Goal: Find specific page/section: Find specific page/section

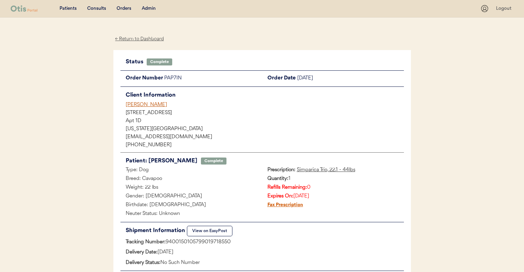
click at [154, 9] on div "Admin" at bounding box center [149, 8] width 14 height 7
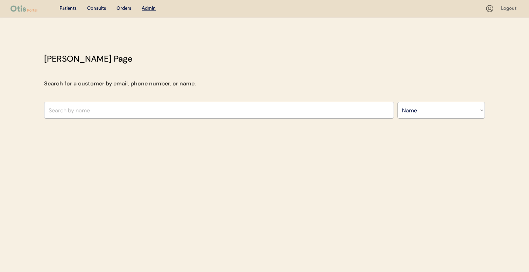
click at [416, 117] on select "Search By Name Email Phone Number" at bounding box center [442, 110] width 88 height 17
select select ""Email""
click at [398, 102] on select "Search By Name Email Phone Number" at bounding box center [442, 110] width 88 height 17
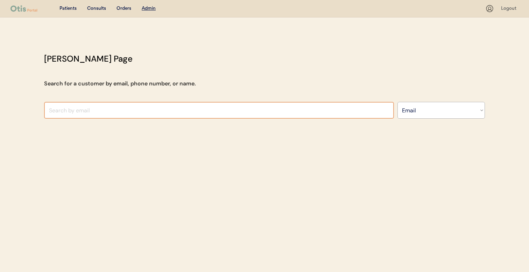
click at [275, 110] on input "input" at bounding box center [219, 110] width 350 height 17
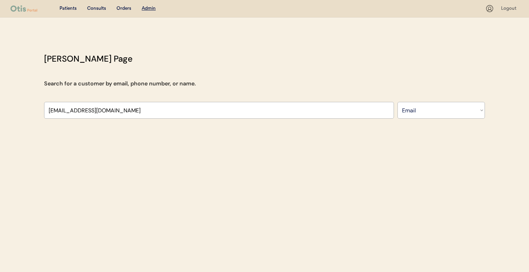
click at [280, 89] on div "Otis Admin Page Search for a customer by email, phone number, or name. Search B…" at bounding box center [264, 88] width 455 height 70
click at [265, 106] on input "input" at bounding box center [219, 110] width 350 height 17
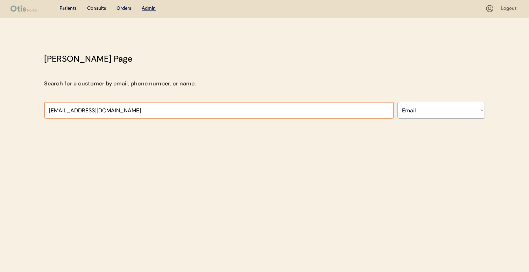
click at [261, 109] on input "input" at bounding box center [219, 110] width 350 height 17
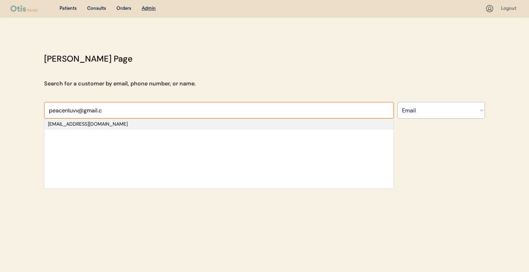
type input "peacenluvv@gmail.c"
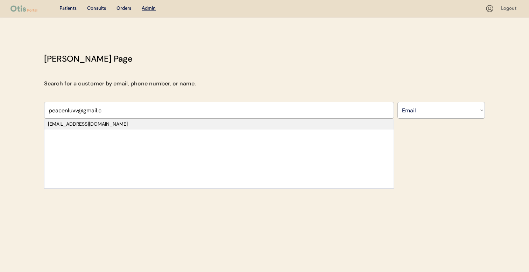
click at [254, 123] on div "peacenluvv@gmail.com" at bounding box center [219, 124] width 342 height 7
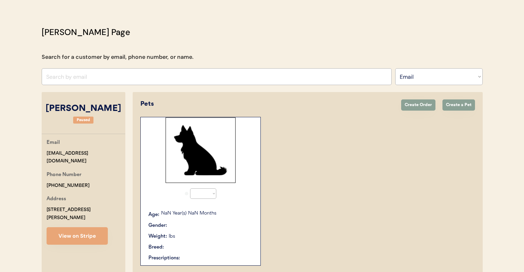
select select "true"
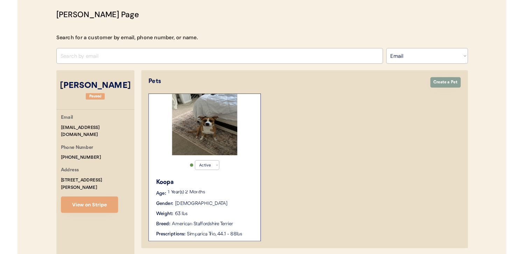
scroll to position [39, 0]
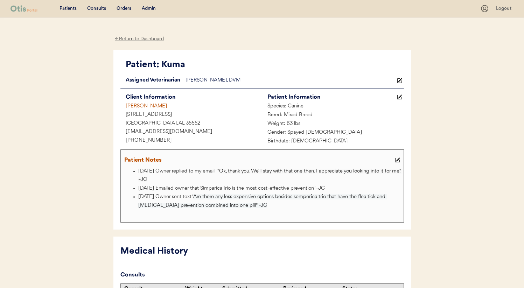
click at [148, 106] on div "Sharon Zuelich" at bounding box center [191, 106] width 142 height 9
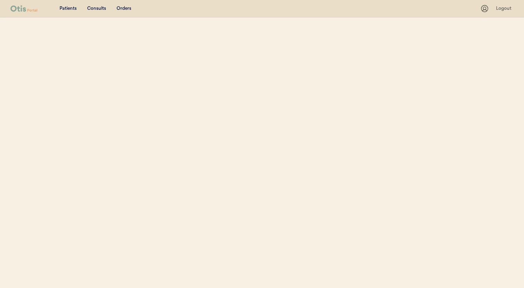
select select ""Email""
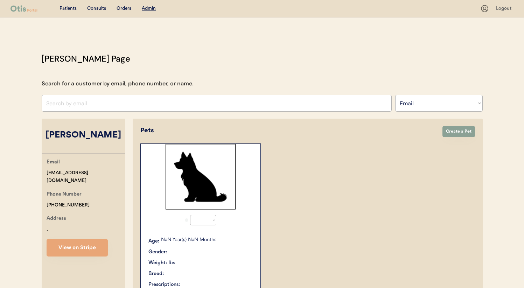
select select "true"
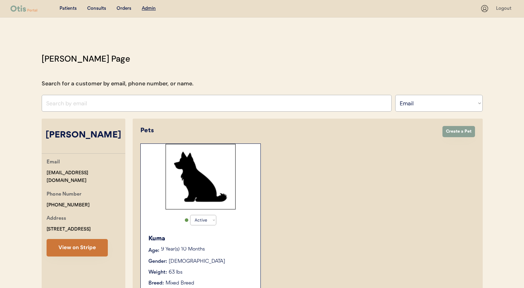
click at [78, 249] on button "View on Stripe" at bounding box center [77, 248] width 61 height 18
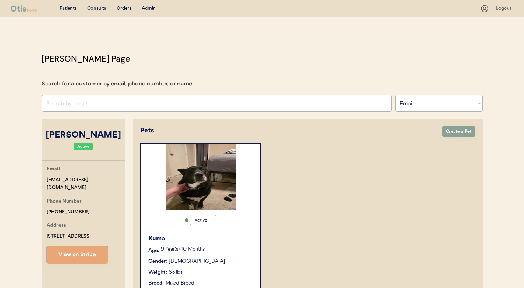
scroll to position [66, 0]
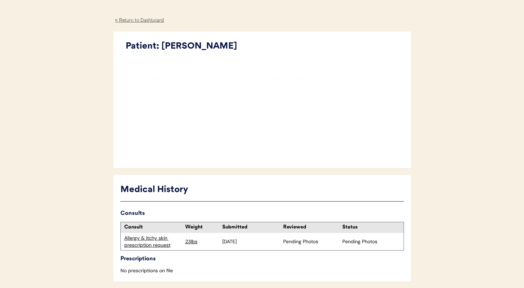
scroll to position [49, 0]
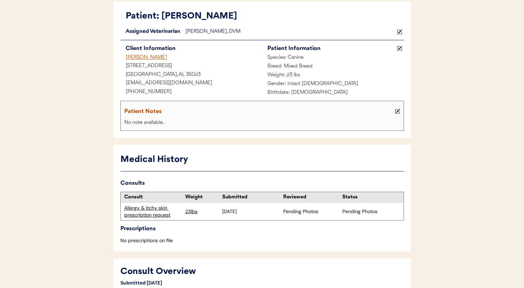
click at [159, 214] on div "Allergy & itchy skin prescription request" at bounding box center [152, 212] width 57 height 14
click at [156, 214] on div "Allergy & itchy skin prescription request" at bounding box center [152, 212] width 57 height 14
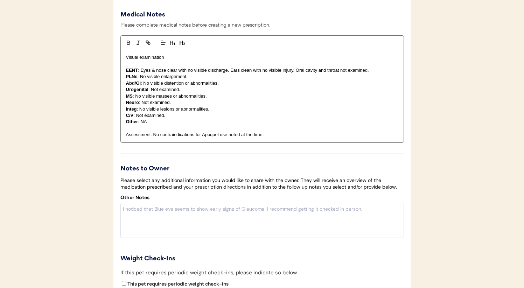
scroll to position [1130, 0]
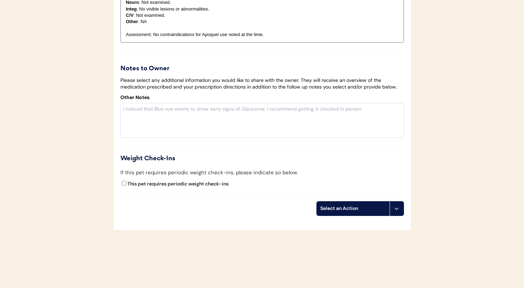
click at [396, 211] on icon at bounding box center [397, 209] width 6 height 6
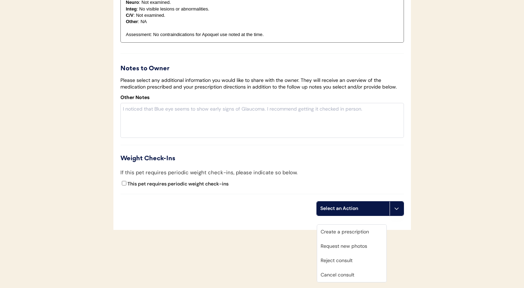
click at [356, 274] on div "Cancel consult" at bounding box center [351, 275] width 69 height 14
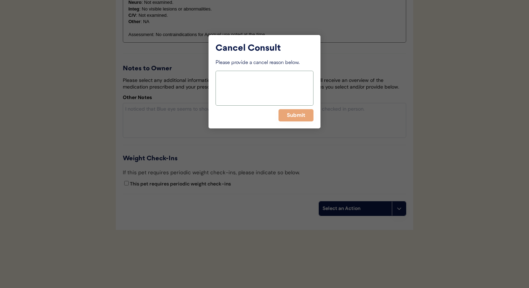
click at [260, 74] on textarea at bounding box center [265, 88] width 98 height 35
click at [447, 95] on div at bounding box center [264, 144] width 529 height 288
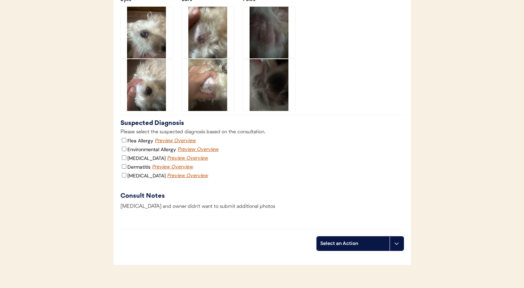
scroll to position [1085, 0]
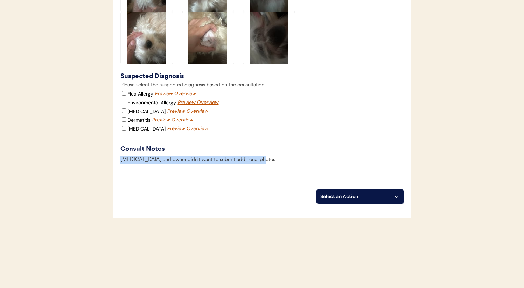
drag, startPoint x: 121, startPoint y: 159, endPoint x: 270, endPoint y: 160, distance: 148.8
click at [269, 160] on div "Cherry eye and owner didn't want to submit additional photos" at bounding box center [262, 162] width 284 height 12
click at [270, 160] on div "Cherry eye and owner didn't want to submit additional photos" at bounding box center [262, 162] width 284 height 12
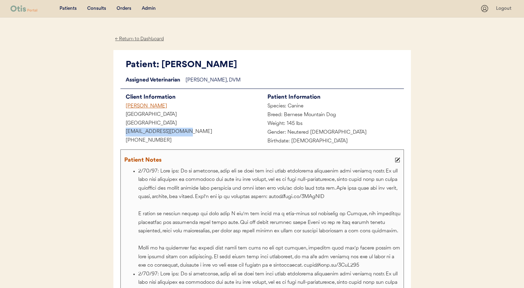
drag, startPoint x: 152, startPoint y: 133, endPoint x: 192, endPoint y: 134, distance: 39.2
click at [192, 134] on div "ericgameon13@gmail.com" at bounding box center [191, 132] width 142 height 9
copy div "ericgameon13@gmail.com"
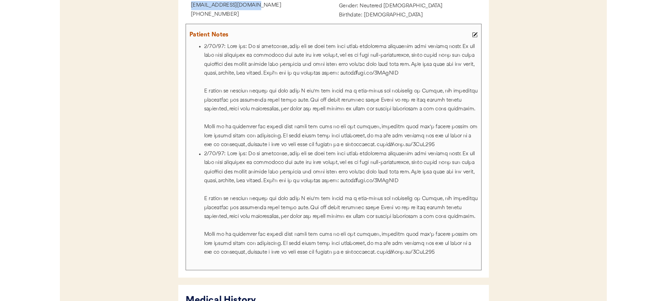
scroll to position [134, 0]
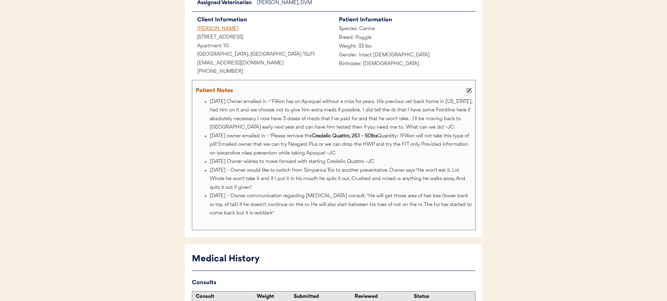
scroll to position [64, 0]
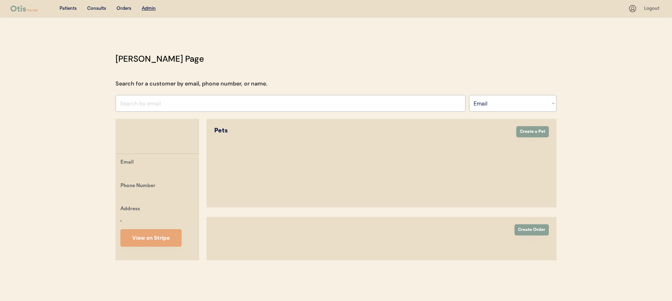
select select ""Email""
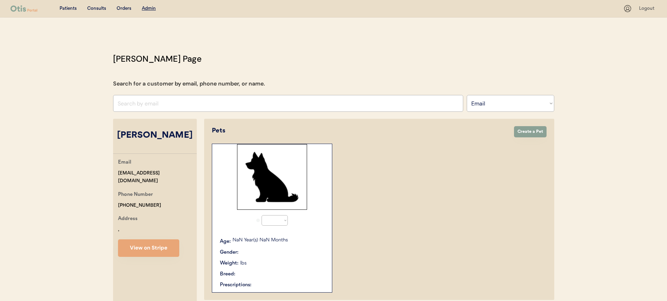
select select "true"
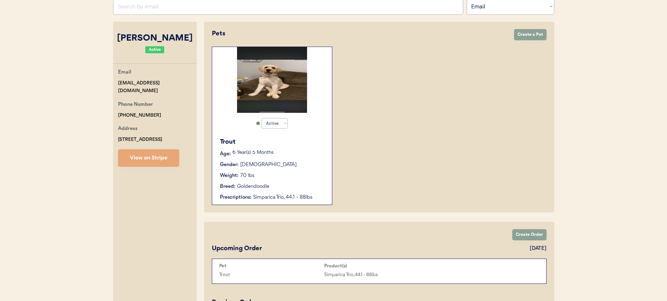
scroll to position [96, 0]
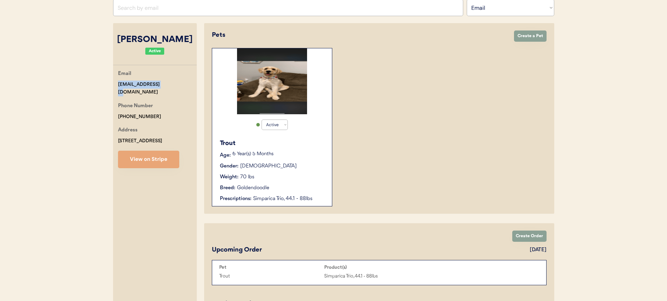
drag, startPoint x: 166, startPoint y: 83, endPoint x: 105, endPoint y: 82, distance: 61.3
click at [105, 82] on div "Patients Consults Orders Admin Logout Otis Admin Page Search for a customer by …" at bounding box center [333, 185] width 667 height 562
copy div "bnl0310@gmail.com"
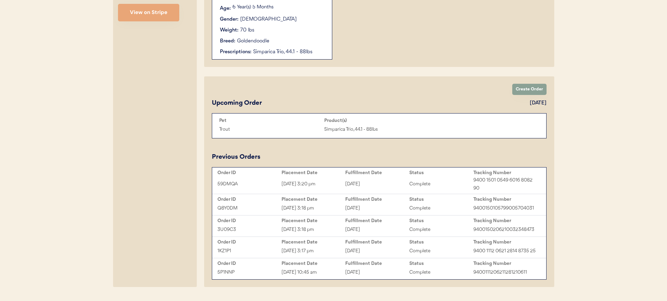
scroll to position [261, 0]
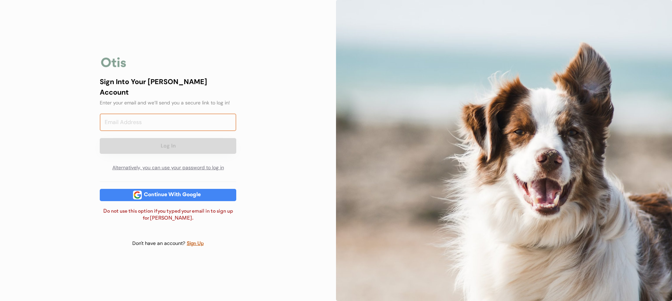
click at [145, 123] on input "email" at bounding box center [168, 122] width 137 height 18
